Goal: Task Accomplishment & Management: Use online tool/utility

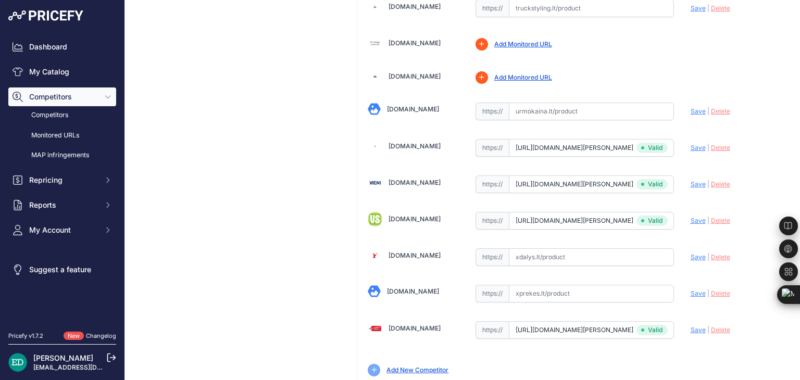
scroll to position [3587, 0]
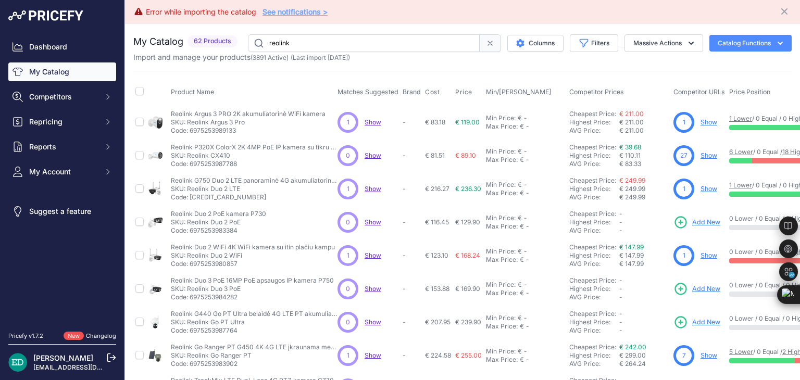
drag, startPoint x: 712, startPoint y: 169, endPoint x: 720, endPoint y: 164, distance: 10.1
drag, startPoint x: 720, startPoint y: 164, endPoint x: 684, endPoint y: 10, distance: 157.2
click at [684, 9] on div "Error while importing the catalog See notifications > Close" at bounding box center [462, 12] width 658 height 16
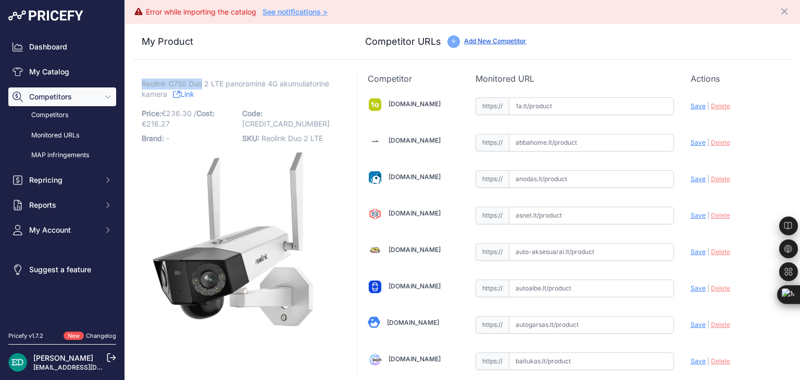
drag, startPoint x: 202, startPoint y: 83, endPoint x: 143, endPoint y: 83, distance: 59.4
click at [143, 83] on span "Reolink G750 Duo 2 LTE panoraminė 4G akumuliatorinė kamera" at bounding box center [236, 89] width 188 height 24
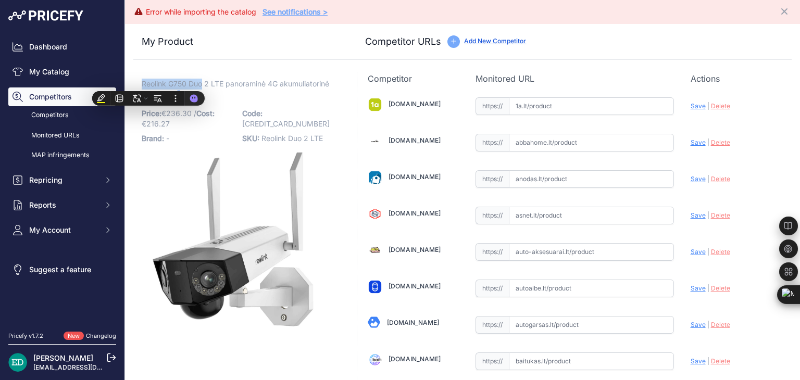
copy span "Reolink G750 Duo"
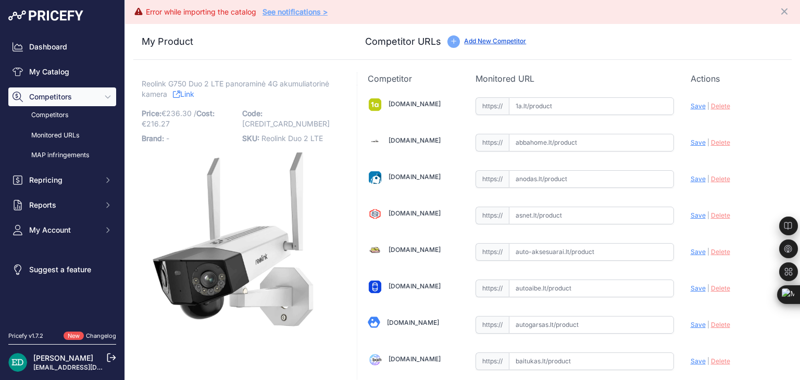
scroll to position [639, 0]
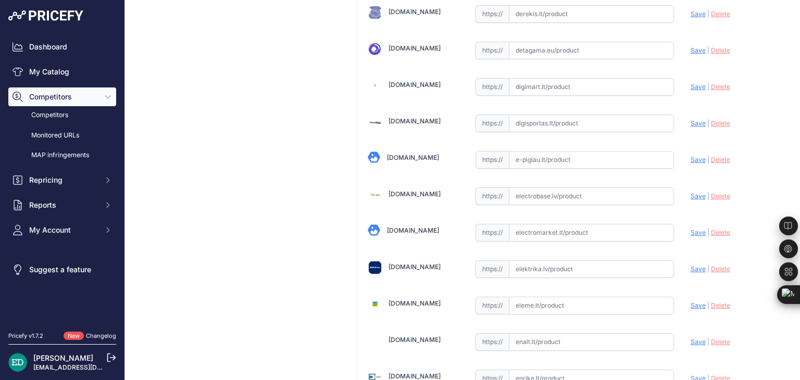
click at [569, 188] on input "text" at bounding box center [591, 197] width 165 height 18
paste input "[URL][DOMAIN_NAME][DOMAIN_NAME]"
click at [691, 193] on span "Save" at bounding box center [698, 196] width 15 height 8
type input "[URL][DOMAIN_NAME]"
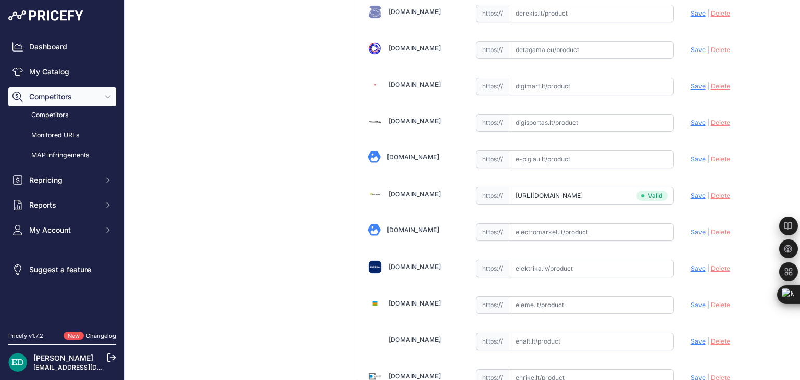
scroll to position [2316, 0]
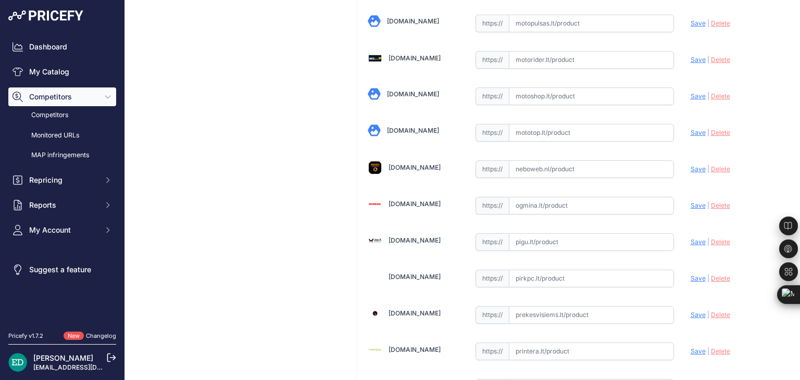
click at [538, 197] on input "text" at bounding box center [591, 206] width 165 height 18
paste input "[URL][DOMAIN_NAME][DOMAIN_NAME]"
click at [691, 202] on span "Save" at bounding box center [698, 206] width 15 height 8
type input "[URL][DOMAIN_NAME]"
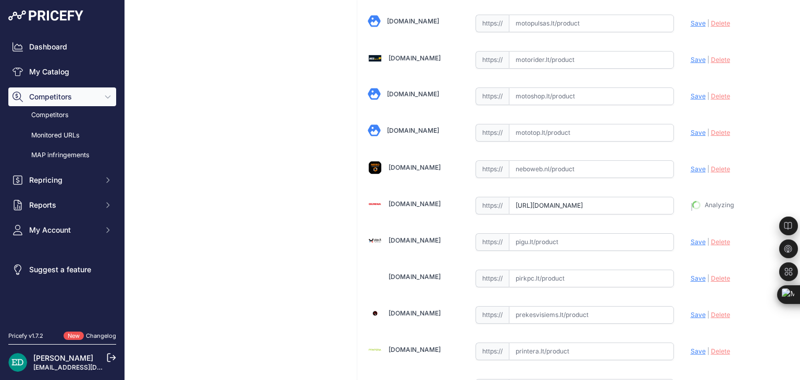
scroll to position [2340, 0]
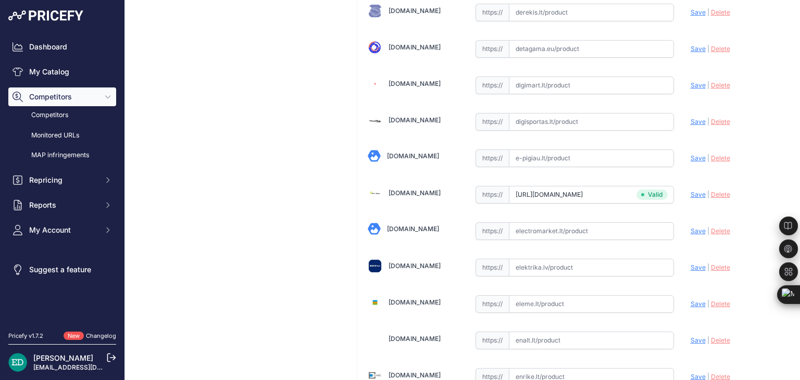
scroll to position [1014, 0]
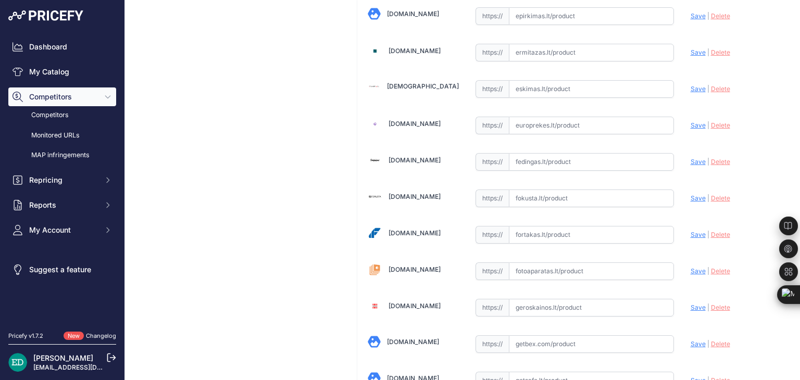
click at [529, 230] on input "text" at bounding box center [591, 235] width 165 height 18
paste input "[URL][DOMAIN_NAME][DOMAIN_NAME]"
click at [691, 231] on span "Save" at bounding box center [698, 235] width 15 height 8
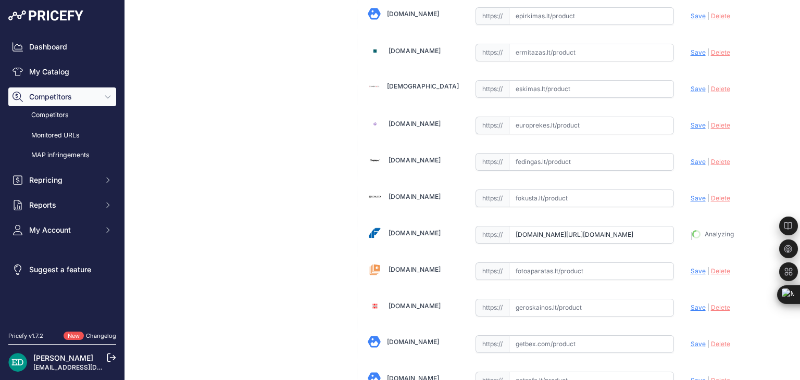
type input "[URL][DOMAIN_NAME]"
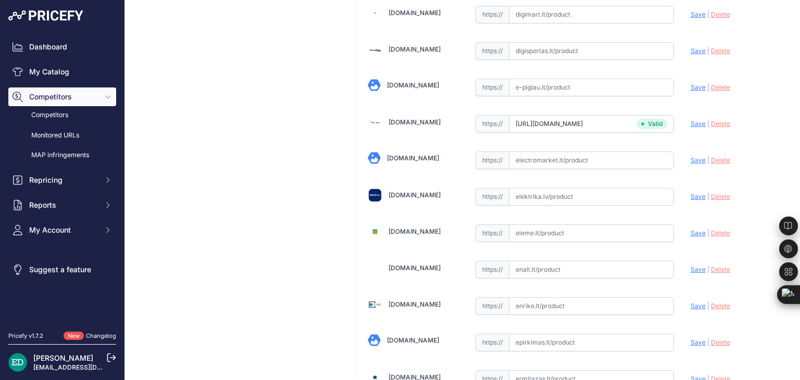
click at [541, 191] on input "text" at bounding box center [591, 197] width 165 height 18
paste input "[URL][DOMAIN_NAME][DOMAIN_NAME]"
click at [691, 193] on span "Save" at bounding box center [698, 197] width 15 height 8
type input "[URL][DOMAIN_NAME]"
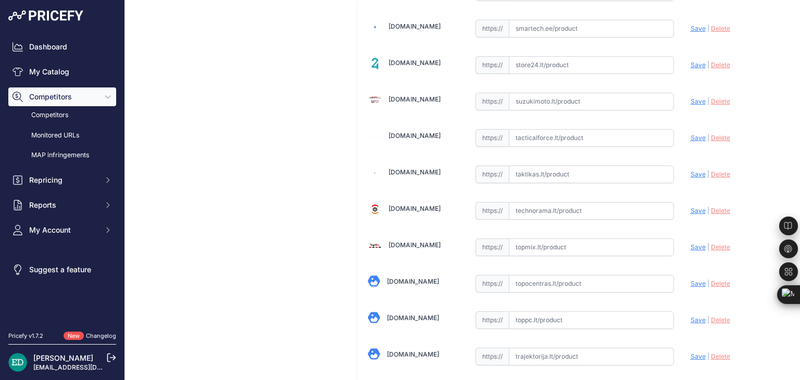
scroll to position [3187, 0]
click at [547, 202] on input "text" at bounding box center [591, 211] width 165 height 18
paste input "[URL][DOMAIN_NAME][DOMAIN_NAME]"
click at [691, 206] on span "Save" at bounding box center [698, 210] width 15 height 8
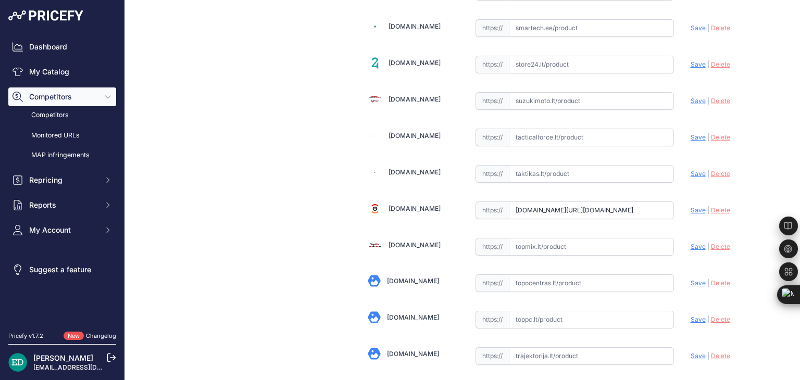
scroll to position [0, 0]
type input "[URL][DOMAIN_NAME]"
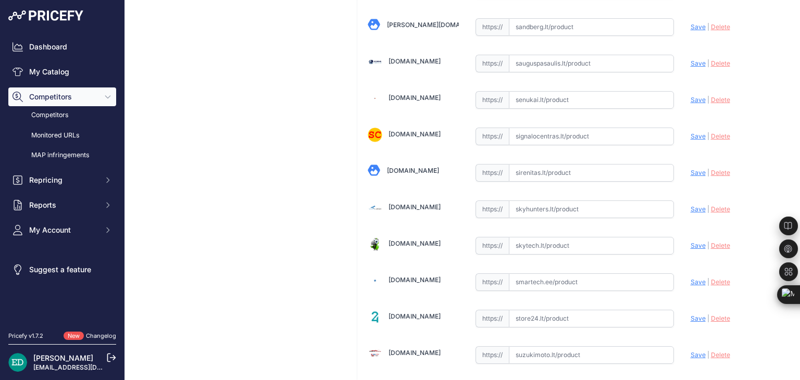
scroll to position [2933, 0]
click at [542, 236] on input "text" at bounding box center [591, 245] width 165 height 18
paste input "[URL][DOMAIN_NAME][DOMAIN_NAME]"
click at [694, 241] on span "Save" at bounding box center [698, 245] width 15 height 8
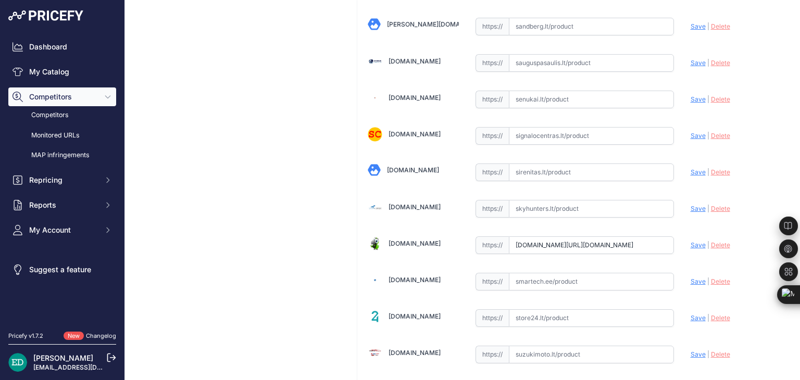
scroll to position [0, 0]
type input "[URL][DOMAIN_NAME]"
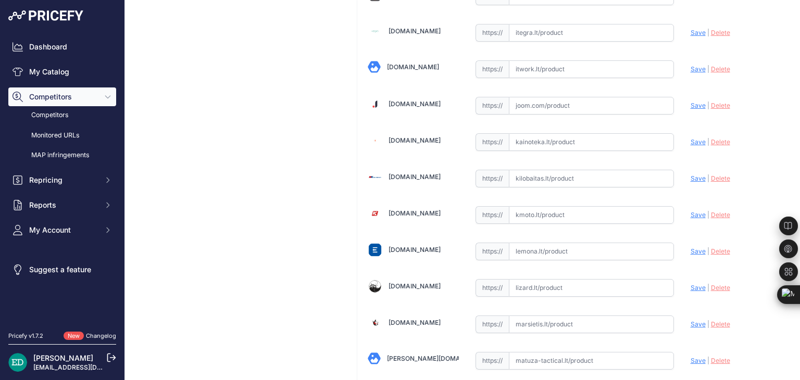
scroll to position [1667, 0]
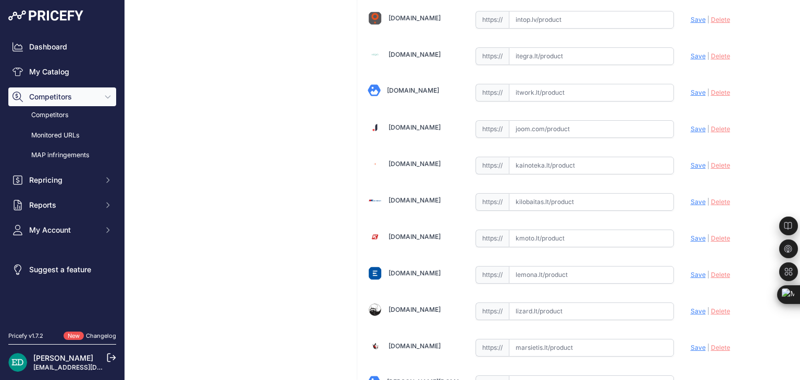
click at [565, 193] on input "text" at bounding box center [591, 202] width 165 height 18
paste input "[URL][DOMAIN_NAME][DOMAIN_NAME]"
click at [691, 198] on span "Save" at bounding box center [698, 202] width 15 height 8
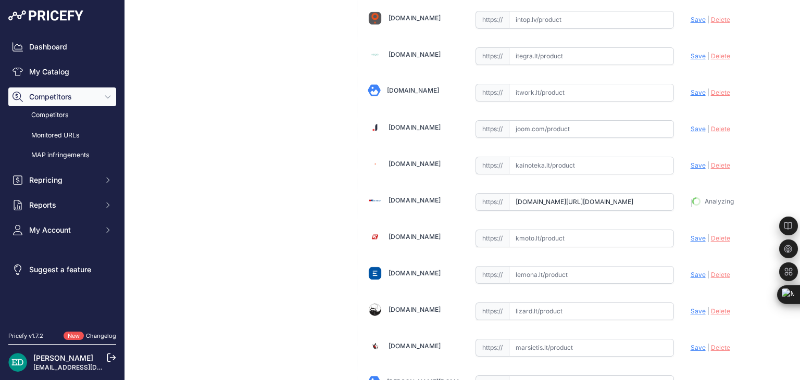
type input "[URL][DOMAIN_NAME]"
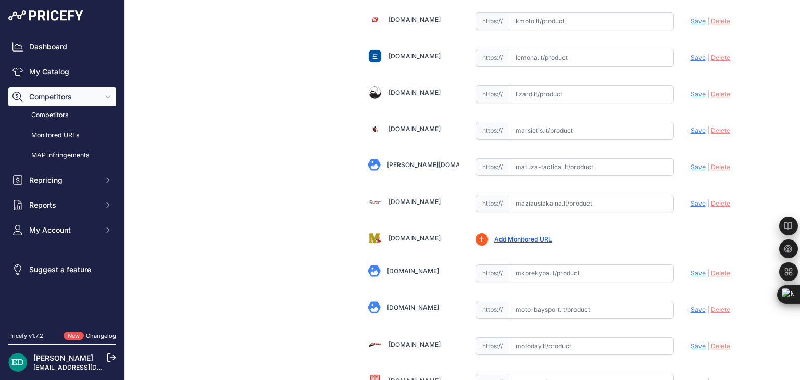
click at [567, 195] on input "text" at bounding box center [591, 204] width 165 height 18
paste input "[URL][DOMAIN_NAME][DOMAIN_NAME]"
click at [691, 200] on span "Save" at bounding box center [698, 204] width 15 height 8
type input "[URL][DOMAIN_NAME]"
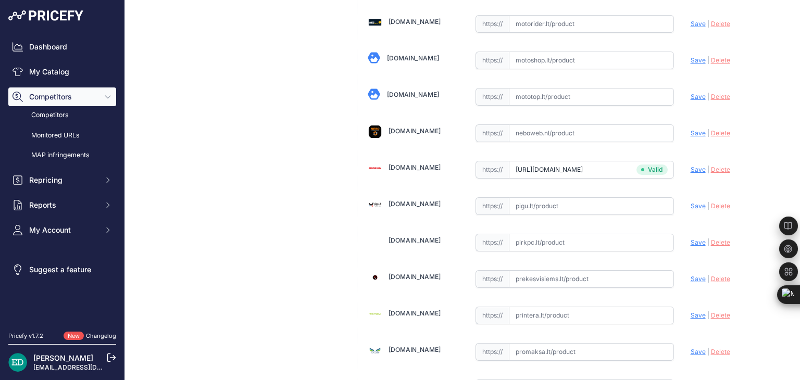
scroll to position [2353, 0]
click at [527, 233] on input "text" at bounding box center [591, 242] width 165 height 18
paste input "[URL][DOMAIN_NAME][DOMAIN_NAME]"
click at [691, 238] on span "Save" at bounding box center [698, 242] width 15 height 8
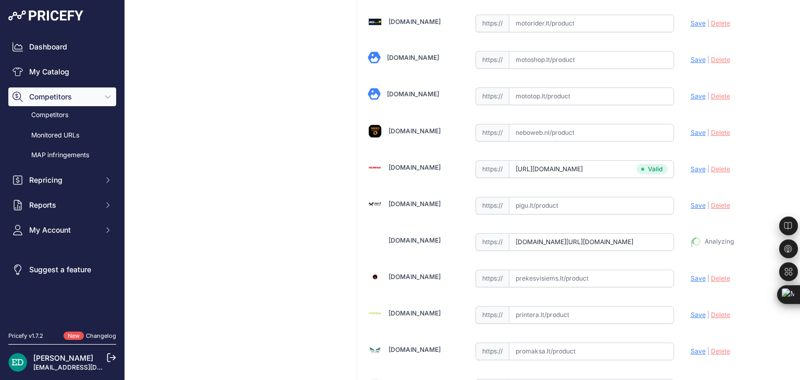
scroll to position [0, 0]
type input "[URL][DOMAIN_NAME]"
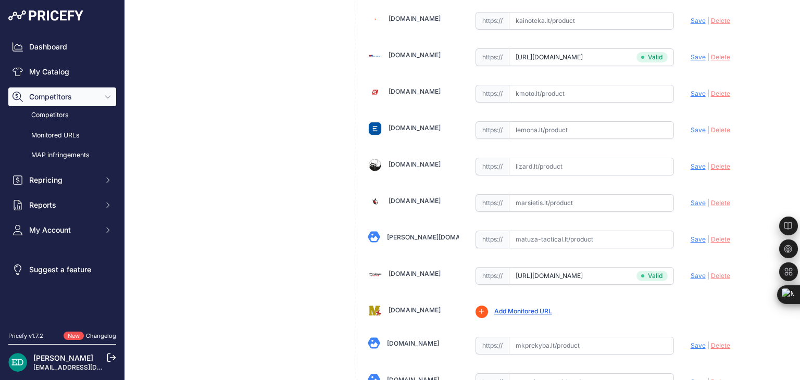
scroll to position [1812, 0]
click at [535, 194] on input "text" at bounding box center [591, 203] width 165 height 18
paste input "[URL][DOMAIN_NAME][DOMAIN_NAME]"
click at [691, 198] on span "Save" at bounding box center [698, 202] width 15 height 8
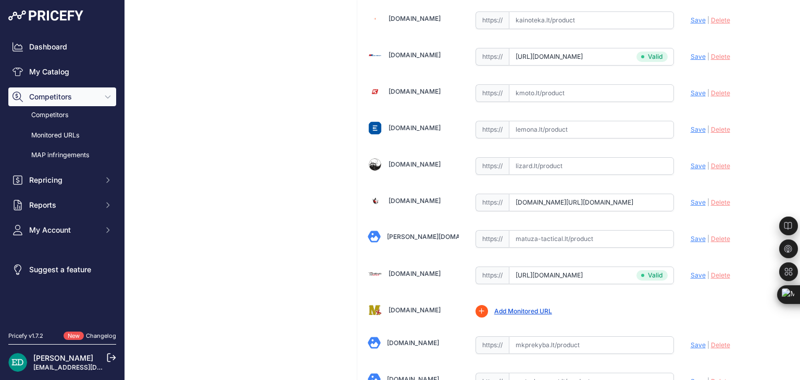
scroll to position [0, 0]
type input "[URL][DOMAIN_NAME]"
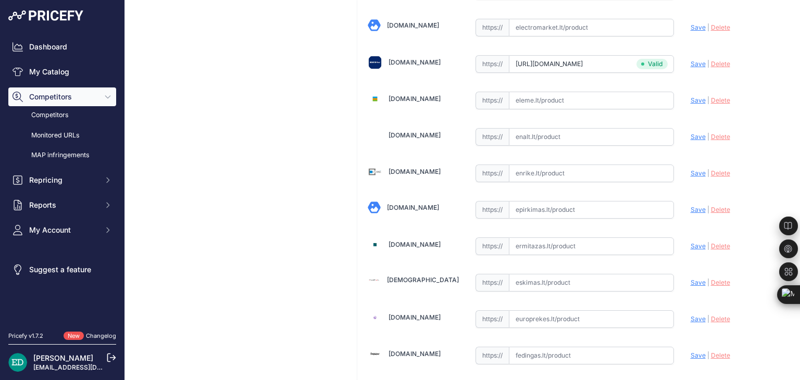
scroll to position [797, 0]
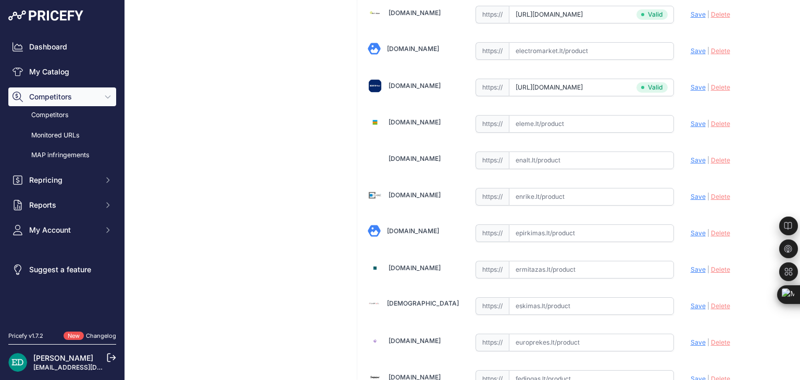
click at [554, 192] on input "text" at bounding box center [591, 197] width 165 height 18
paste input "[URL][DOMAIN_NAME][DOMAIN_NAME]"
click at [692, 193] on span "Save" at bounding box center [698, 197] width 15 height 8
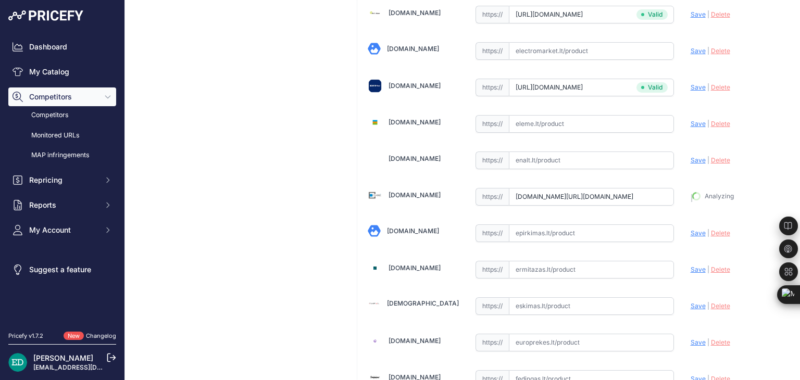
type input "[URL][DOMAIN_NAME]"
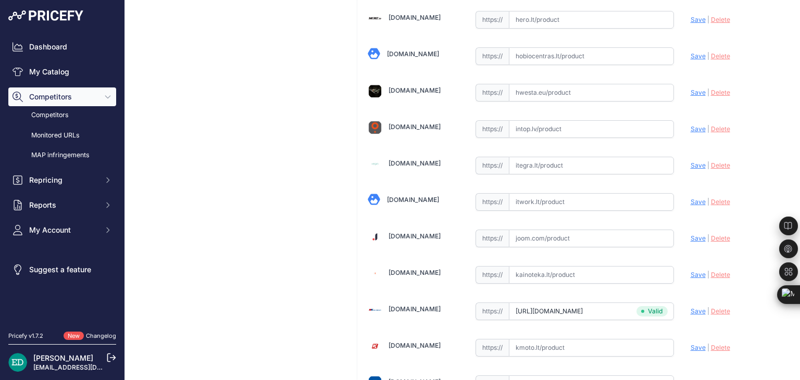
scroll to position [1558, 0]
click at [530, 195] on input "text" at bounding box center [591, 202] width 165 height 18
paste input "[URL][DOMAIN_NAME][DOMAIN_NAME]"
type input "[URL][DOMAIN_NAME]"
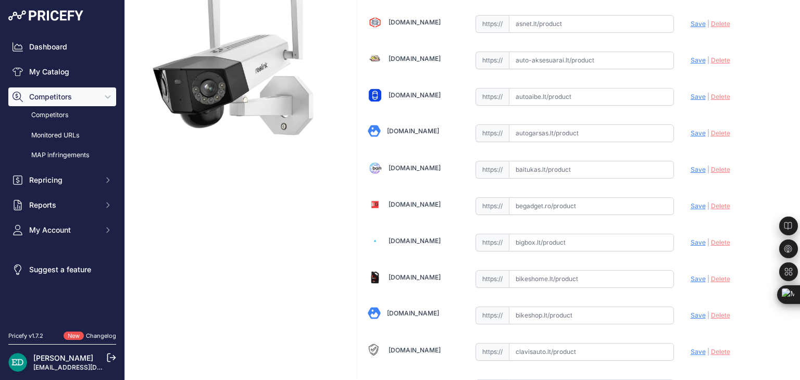
scroll to position [144, 0]
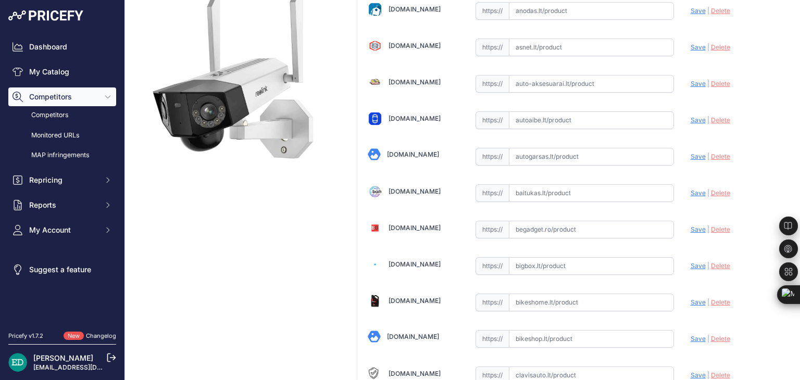
click at [535, 188] on input "text" at bounding box center [591, 193] width 165 height 18
paste input "[URL][DOMAIN_NAME][DOMAIN_NAME]"
type input "[URL][DOMAIN_NAME]"
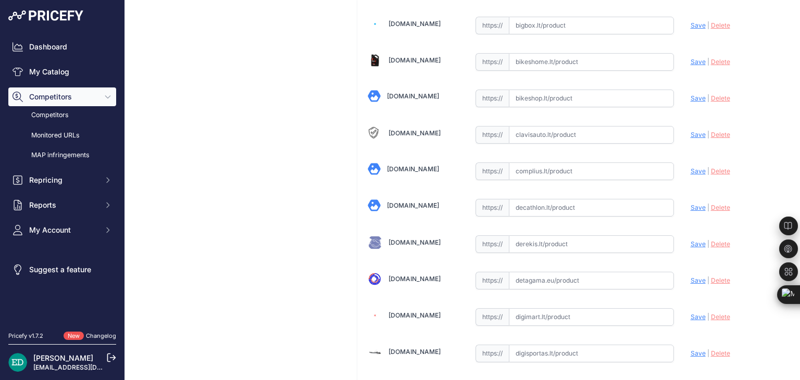
scroll to position [362, 0]
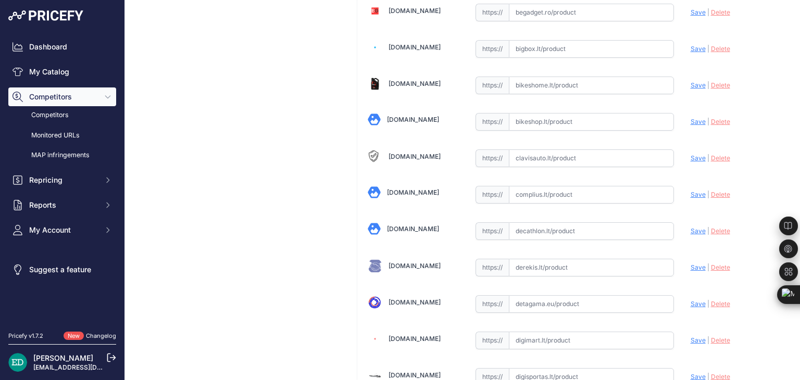
click at [548, 186] on input "text" at bounding box center [591, 195] width 165 height 18
paste input "[URL][DOMAIN_NAME][DOMAIN_NAME]"
type input "[URL][DOMAIN_NAME]"
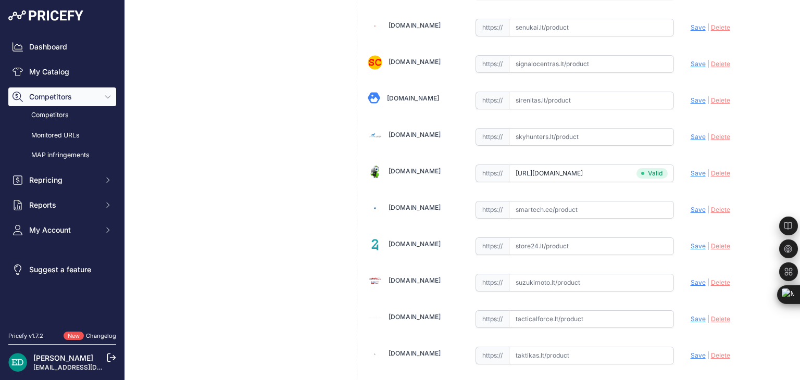
scroll to position [3006, 0]
click at [552, 201] on input "text" at bounding box center [591, 210] width 165 height 18
paste input "[URL][DOMAIN_NAME][DOMAIN_NAME]"
type input "[DOMAIN_NAME][URL]"
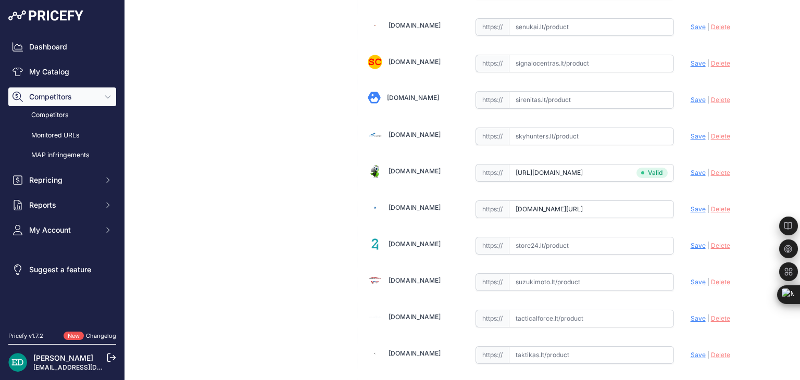
scroll to position [3332, 0]
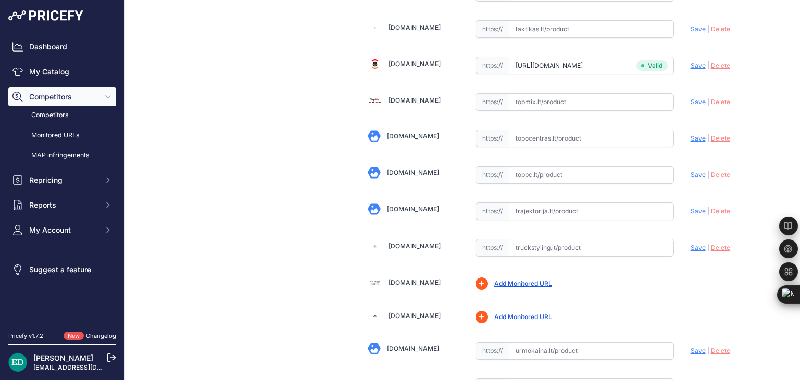
click at [580, 201] on div "https:// Valid" at bounding box center [575, 211] width 198 height 20
click at [580, 203] on input "text" at bounding box center [591, 212] width 165 height 18
paste input "[URL][DOMAIN_NAME][DOMAIN_NAME]"
type input "[URL][DOMAIN_NAME]"
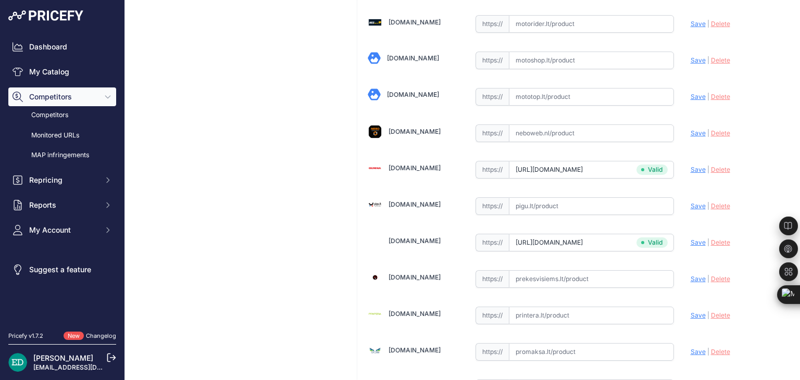
click at [562, 197] on input "text" at bounding box center [591, 206] width 165 height 18
paste input "[URL][DOMAIN_NAME][DOMAIN_NAME]"
click at [691, 202] on span "Save" at bounding box center [698, 206] width 15 height 8
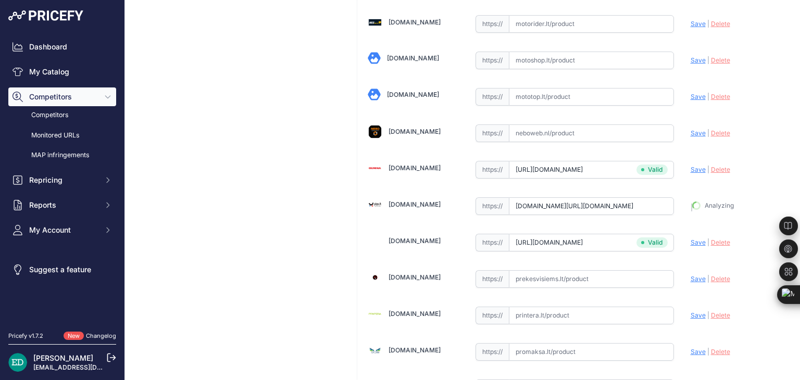
type input "[URL][DOMAIN_NAME]"
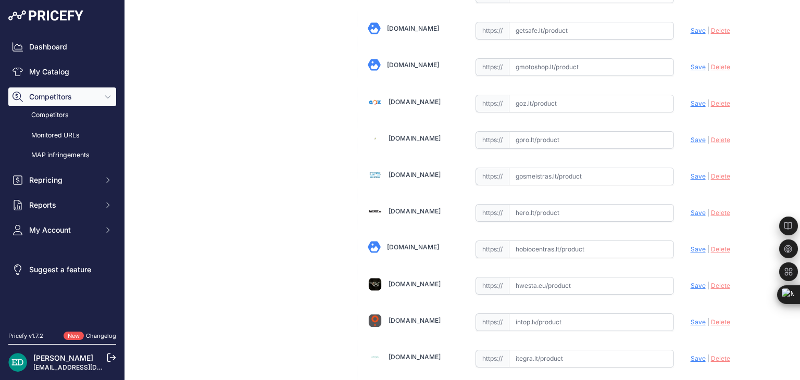
scroll to position [1341, 0]
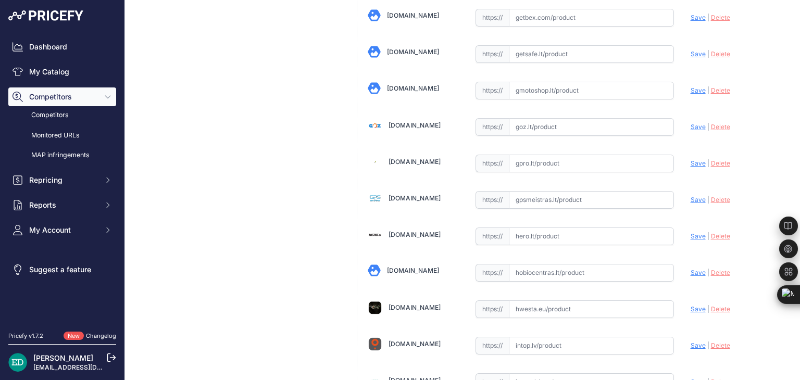
click at [540, 191] on input "text" at bounding box center [591, 200] width 165 height 18
paste input "[URL][DOMAIN_NAME][DOMAIN_NAME]"
type input "[URL][DOMAIN_NAME]"
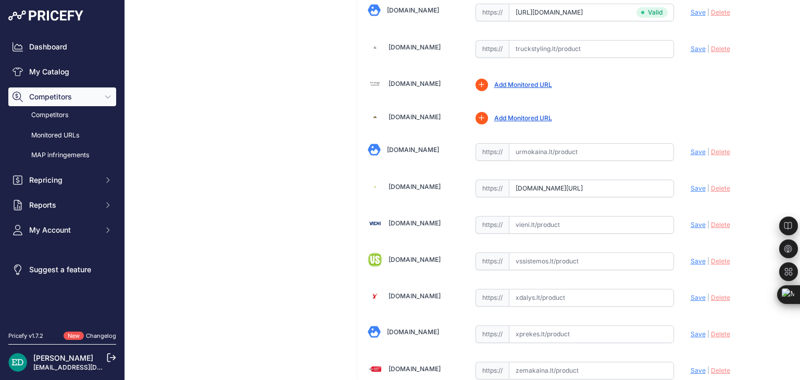
click at [691, 192] on span "Save" at bounding box center [698, 188] width 15 height 8
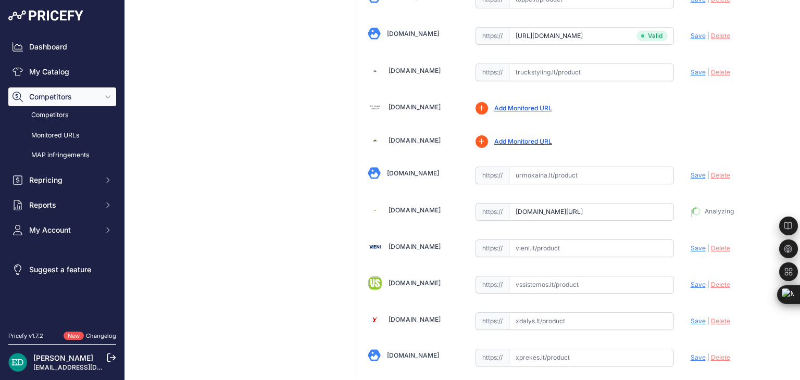
type input "[URL][DOMAIN_NAME]"
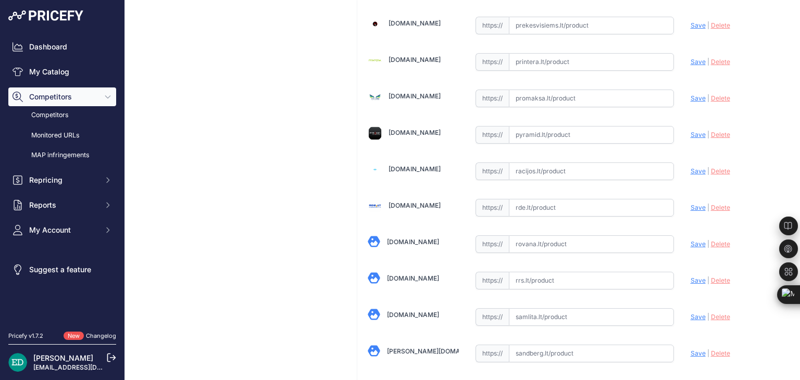
scroll to position [2607, 0]
click at [535, 198] on input "text" at bounding box center [591, 207] width 165 height 18
paste input "[URL][DOMAIN_NAME][DOMAIN_NAME]"
type input "[URL][DOMAIN_NAME]"
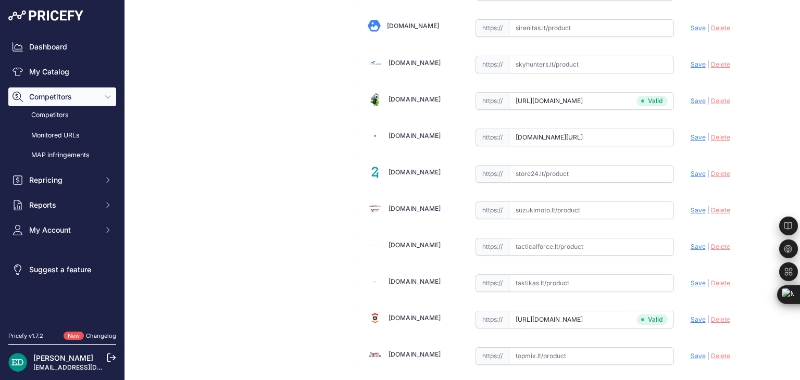
scroll to position [3587, 0]
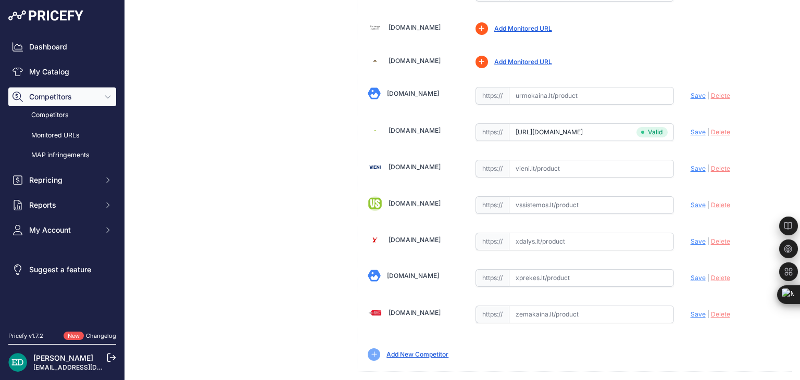
click at [591, 306] on input "text" at bounding box center [591, 315] width 165 height 18
paste input "[URL][DOMAIN_NAME][DOMAIN_NAME]"
type input "[URL][DOMAIN_NAME]"
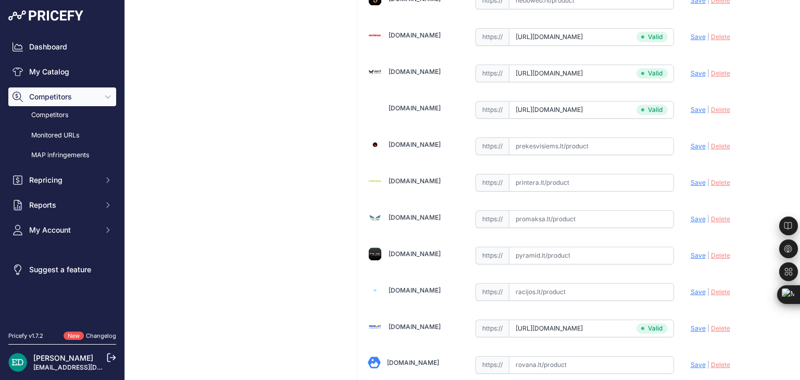
scroll to position [2462, 0]
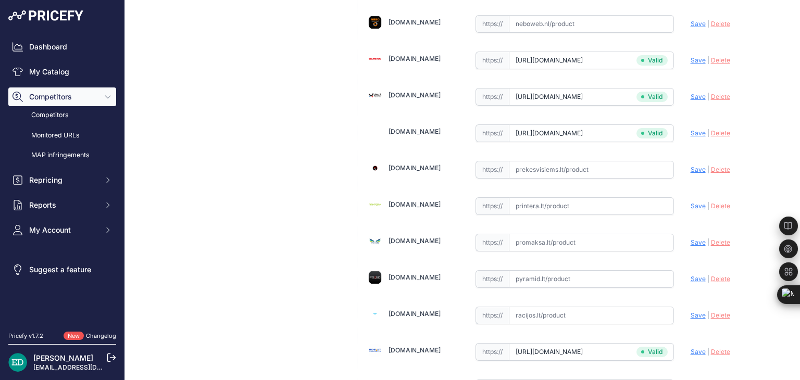
click at [548, 197] on input "text" at bounding box center [591, 206] width 165 height 18
paste input "[URL][DOMAIN_NAME][DOMAIN_NAME]"
type input "[URL][DOMAIN_NAME]"
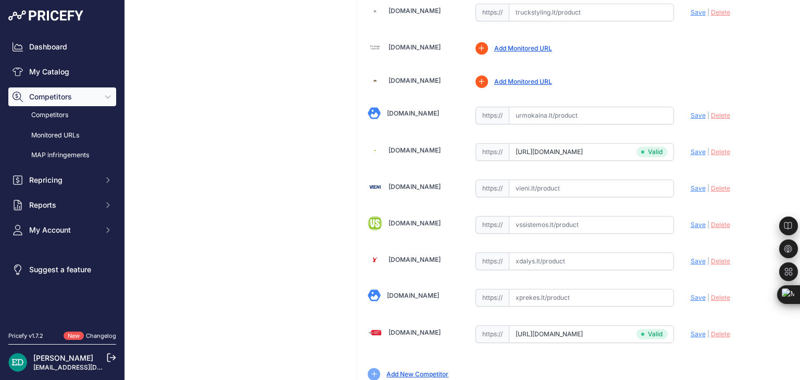
scroll to position [3544, 0]
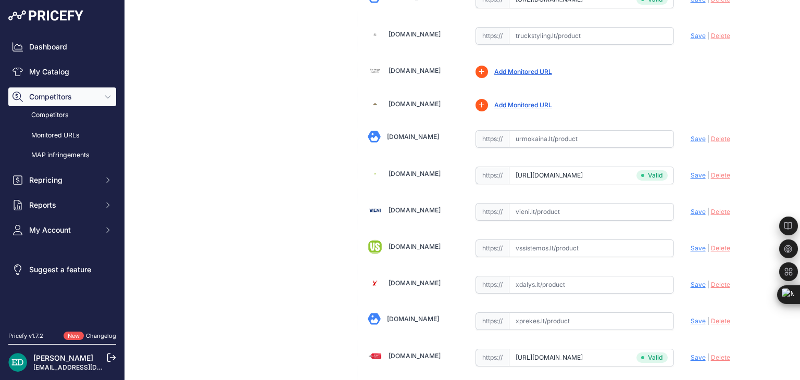
click at [553, 203] on input "text" at bounding box center [591, 212] width 165 height 18
paste input "[URL][DOMAIN_NAME]"
type input "[DOMAIN_NAME][URL]"
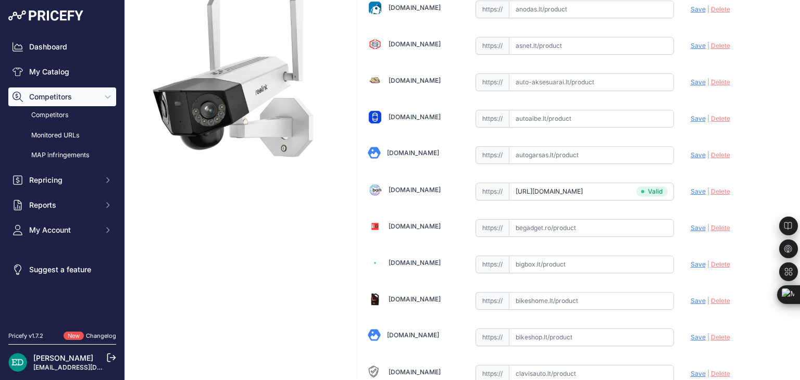
scroll to position [0, 0]
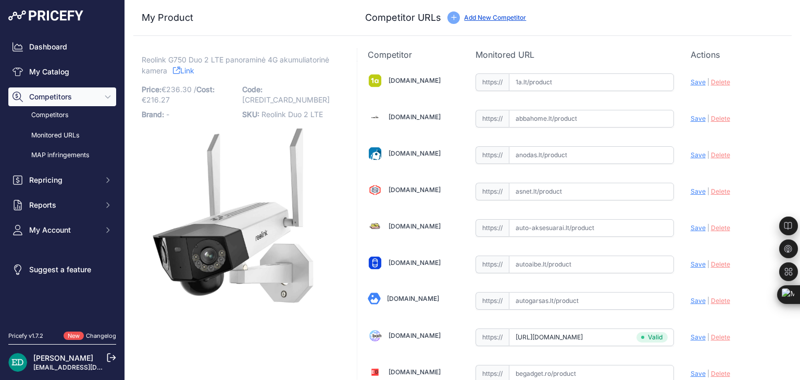
click at [180, 69] on link "Link" at bounding box center [183, 70] width 21 height 13
